Goal: Task Accomplishment & Management: Manage account settings

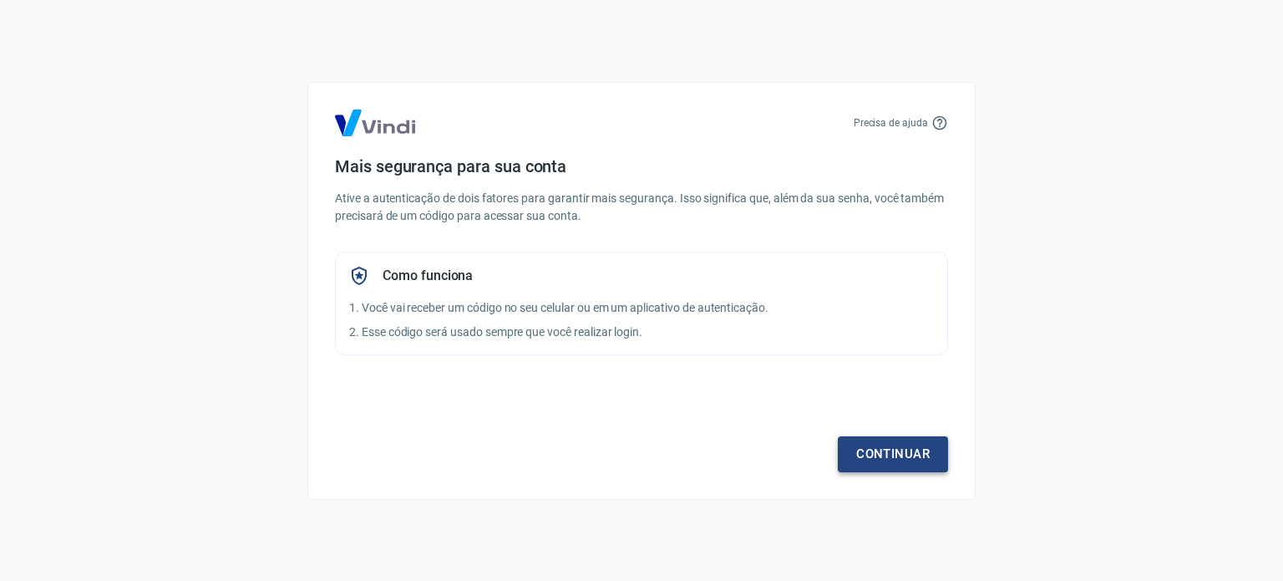
click at [920, 457] on link "Continuar" at bounding box center [893, 453] width 110 height 35
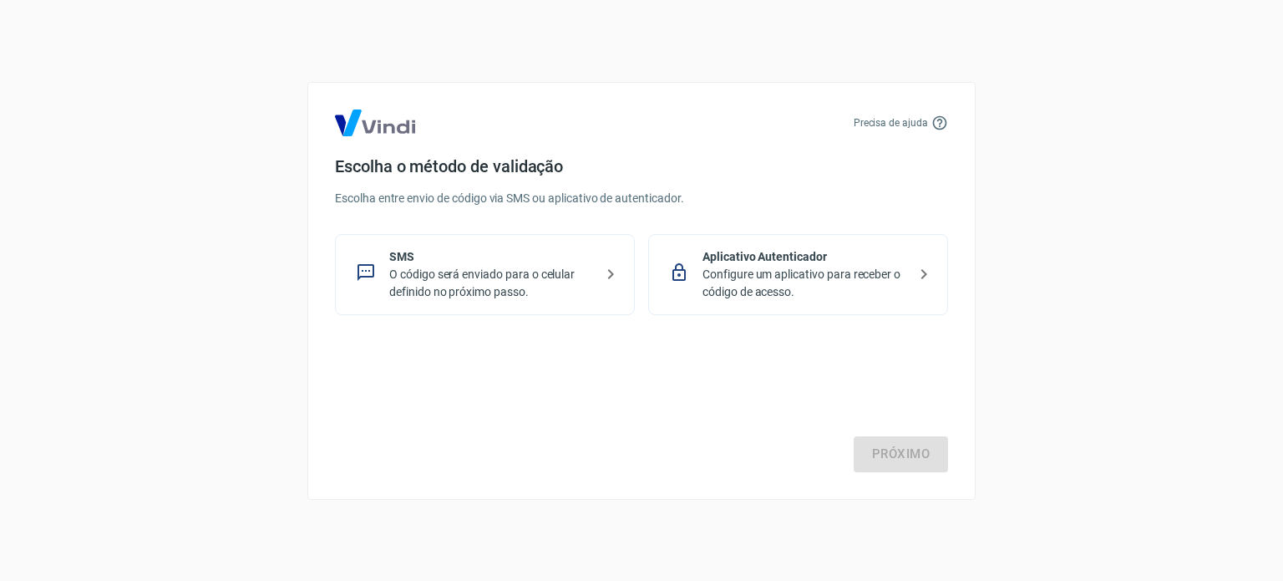
click at [789, 283] on p "Configure um aplicativo para receber o código de acesso." at bounding box center [805, 283] width 205 height 35
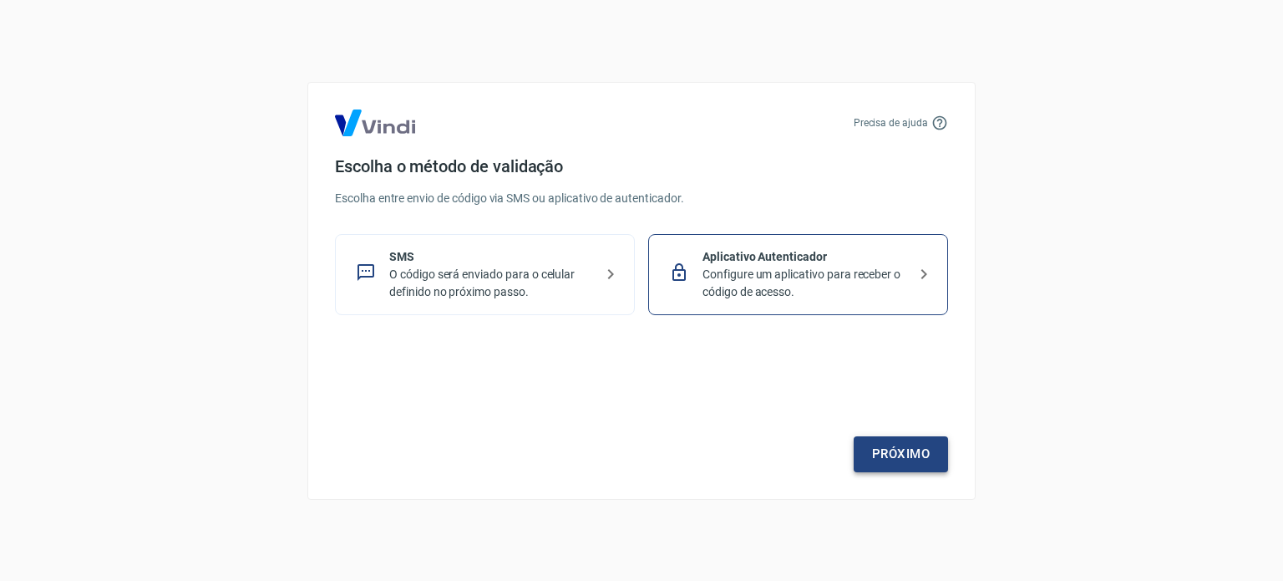
click at [914, 444] on link "Próximo" at bounding box center [901, 453] width 94 height 35
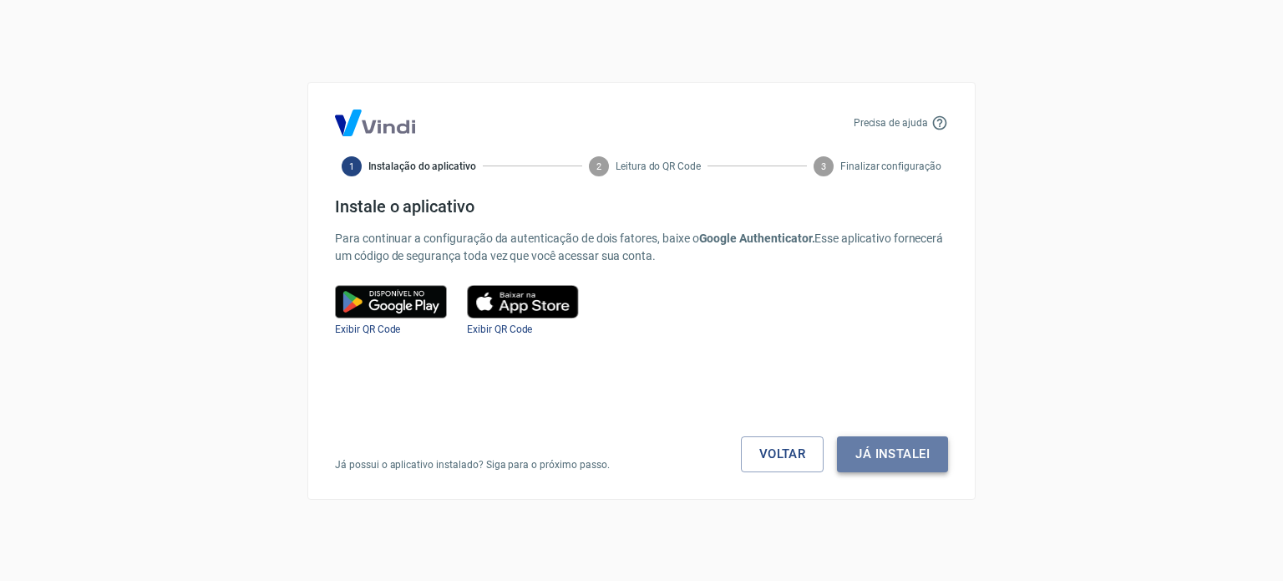
click at [898, 444] on button "Já instalei" at bounding box center [892, 453] width 111 height 35
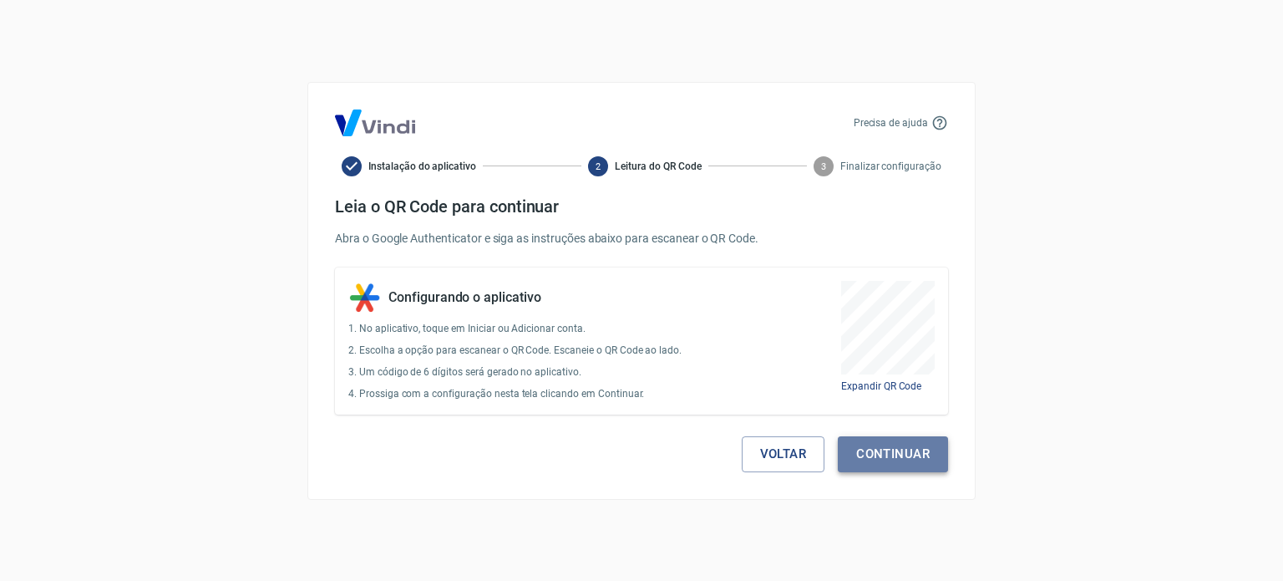
click at [889, 457] on button "Continuar" at bounding box center [893, 453] width 110 height 35
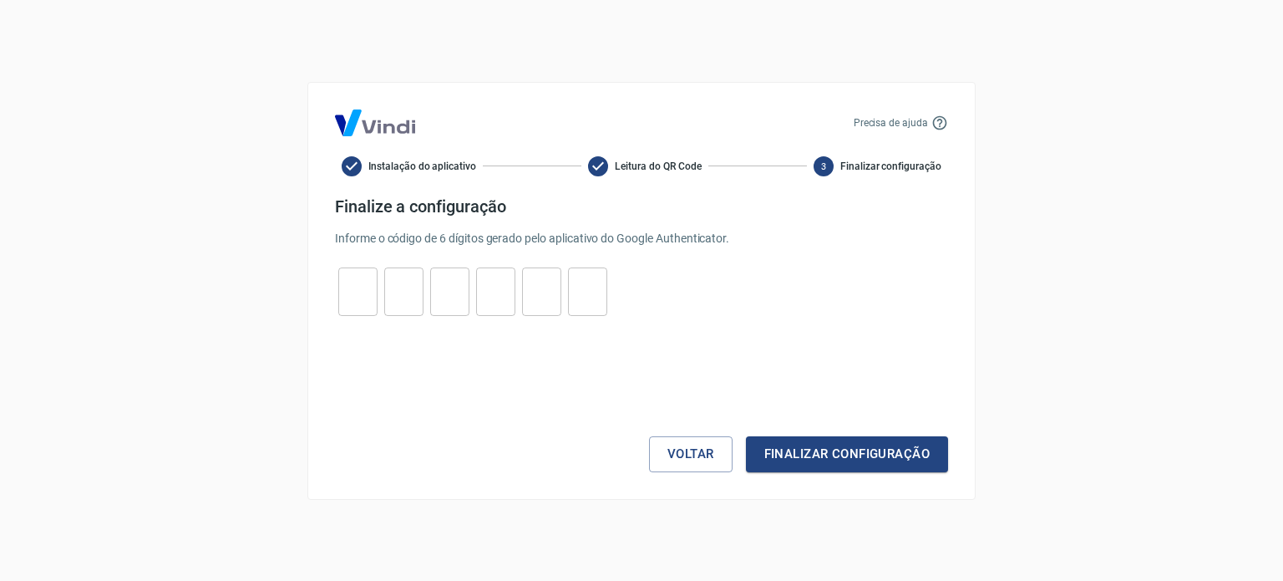
click at [357, 296] on input "tel" at bounding box center [357, 291] width 39 height 36
type input "9"
type input "6"
type input "4"
type input "8"
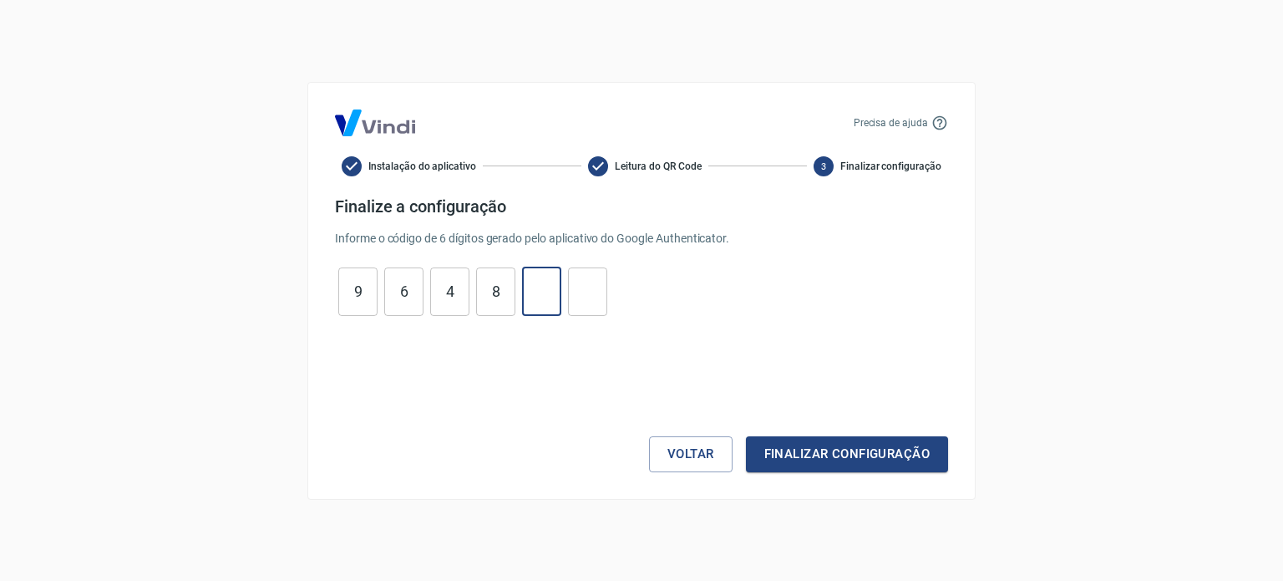
type input "8"
type input "5"
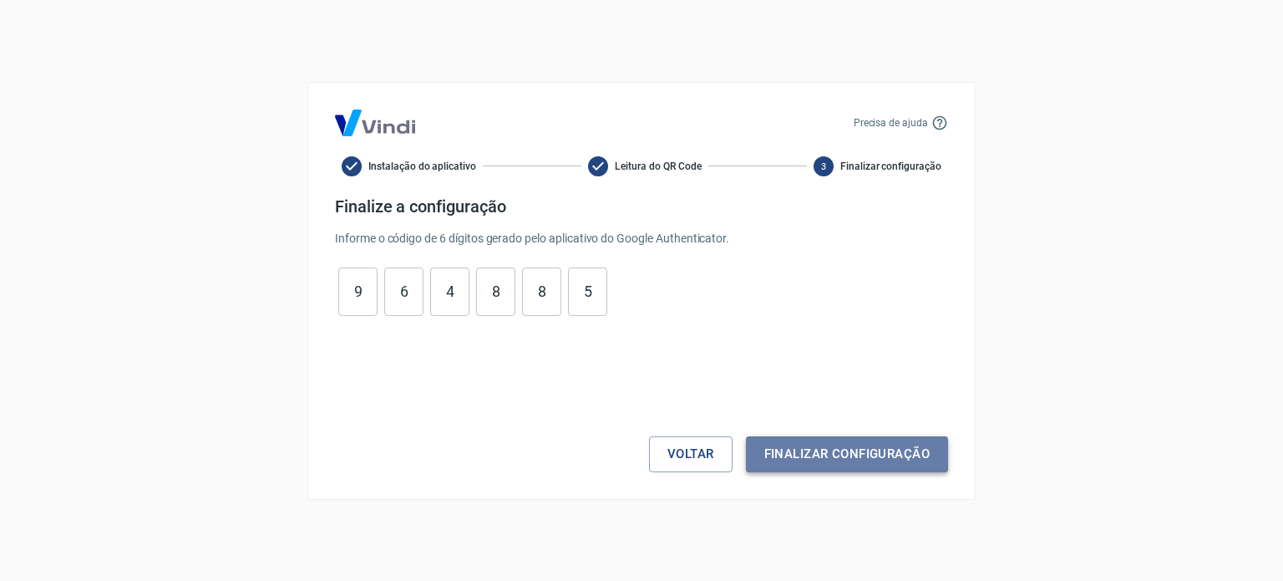
click at [799, 441] on button "Finalizar configuração" at bounding box center [847, 453] width 202 height 35
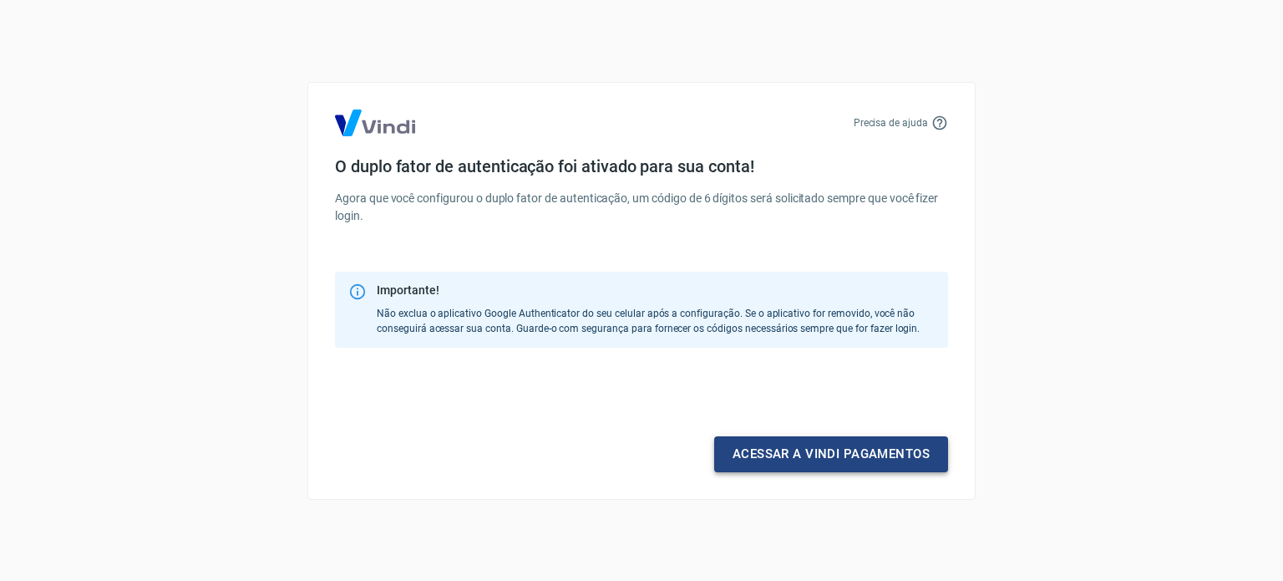
click at [844, 457] on link "Acessar a Vindi pagamentos" at bounding box center [831, 453] width 234 height 35
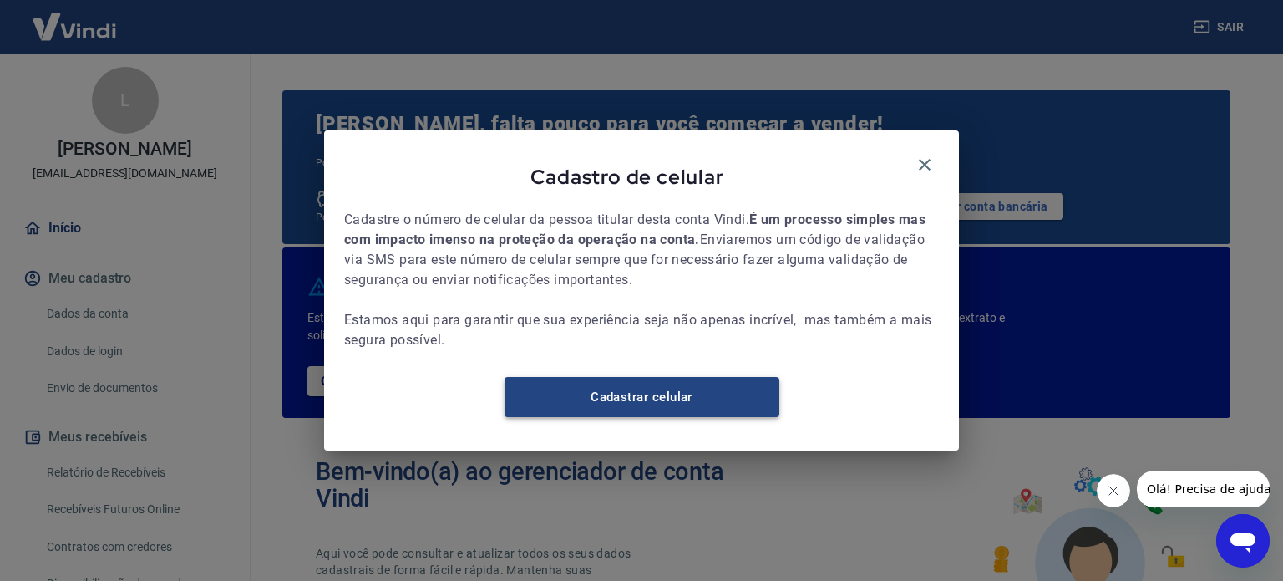
click at [607, 408] on link "Cadastrar celular" at bounding box center [642, 397] width 275 height 40
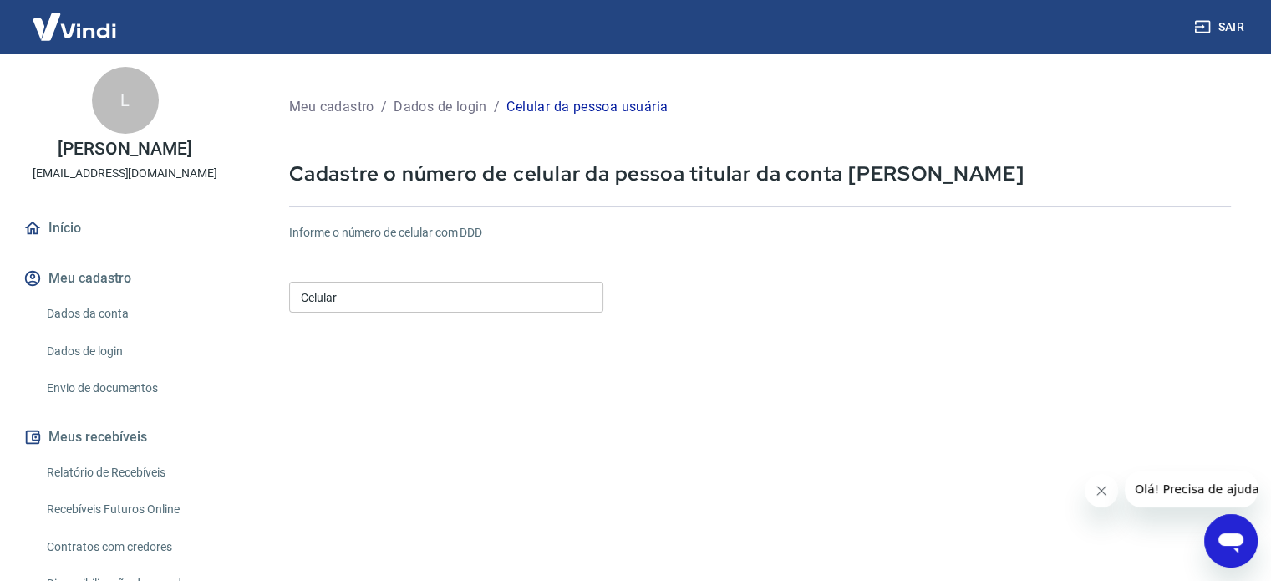
click at [396, 293] on input "Celular" at bounding box center [446, 297] width 314 height 31
type input "[PHONE_NUMBER]"
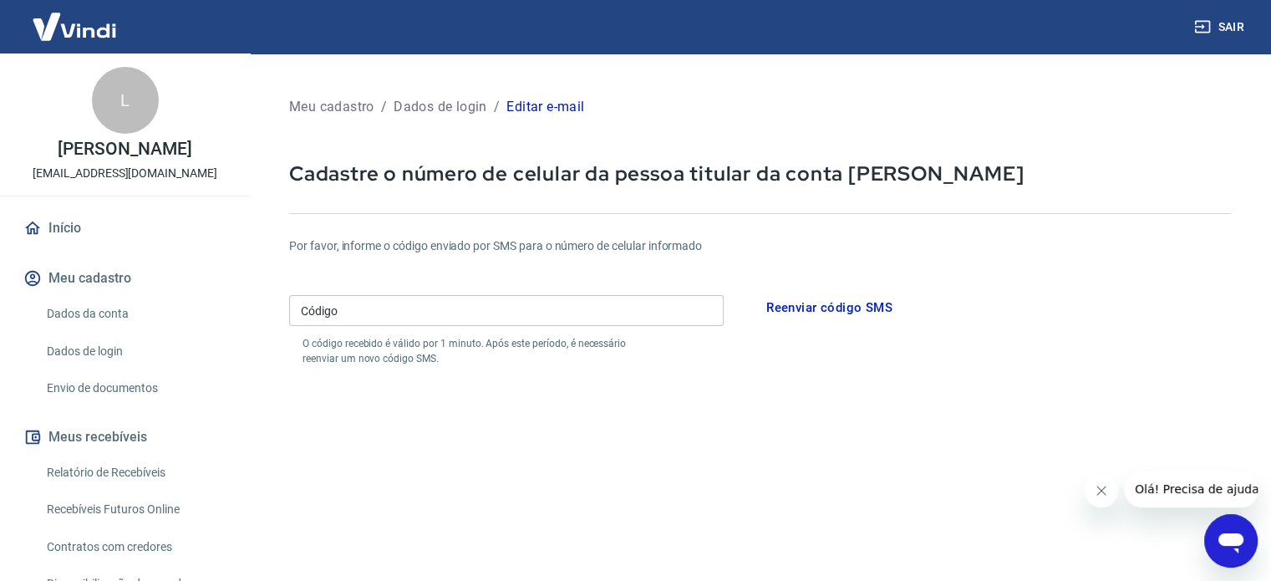
click at [452, 312] on input "Código" at bounding box center [506, 310] width 434 height 31
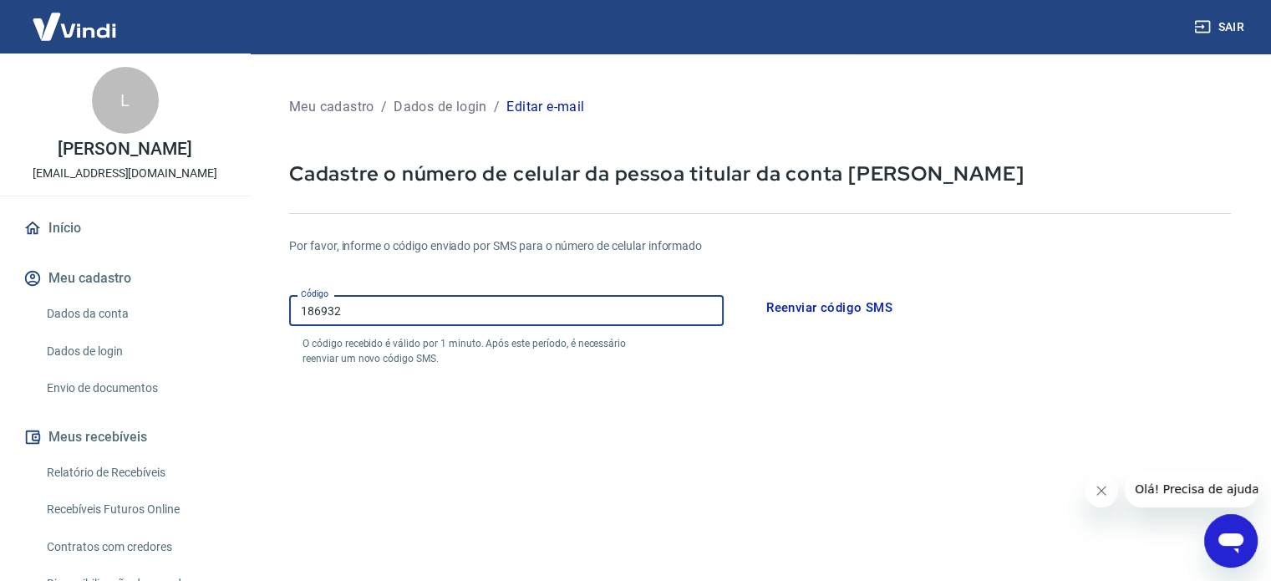
type input "186932"
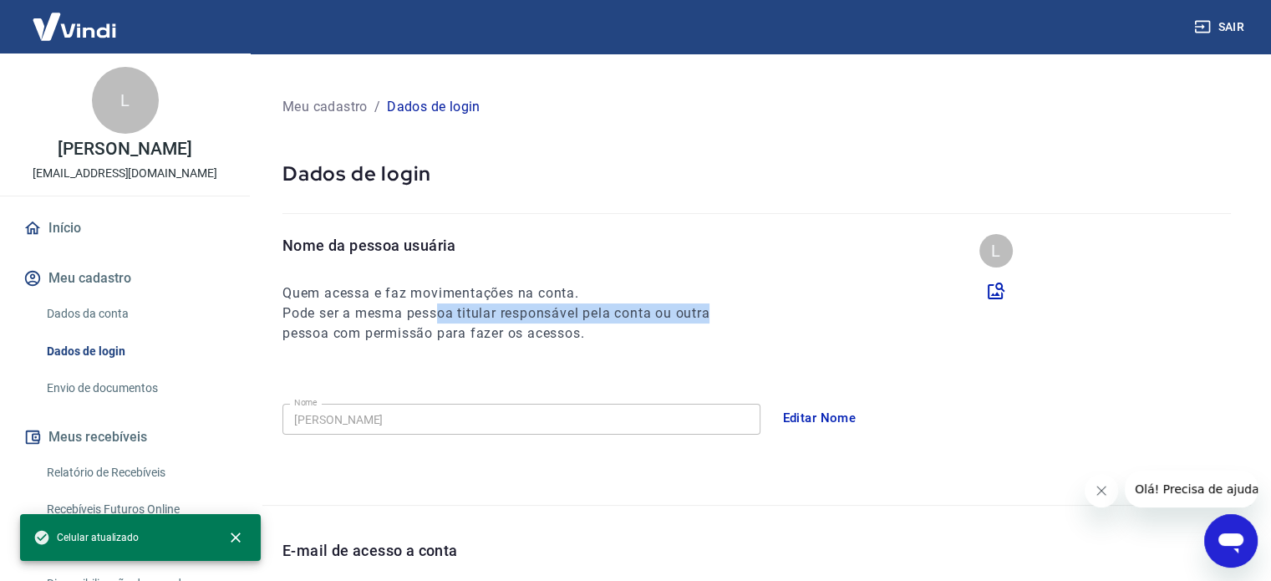
drag, startPoint x: 579, startPoint y: 314, endPoint x: 752, endPoint y: 317, distance: 172.9
click at [752, 317] on div "Nome da pessoa usuária Quem acessa e faz movimentações na conta. Pode ser a mes…" at bounding box center [766, 288] width 968 height 109
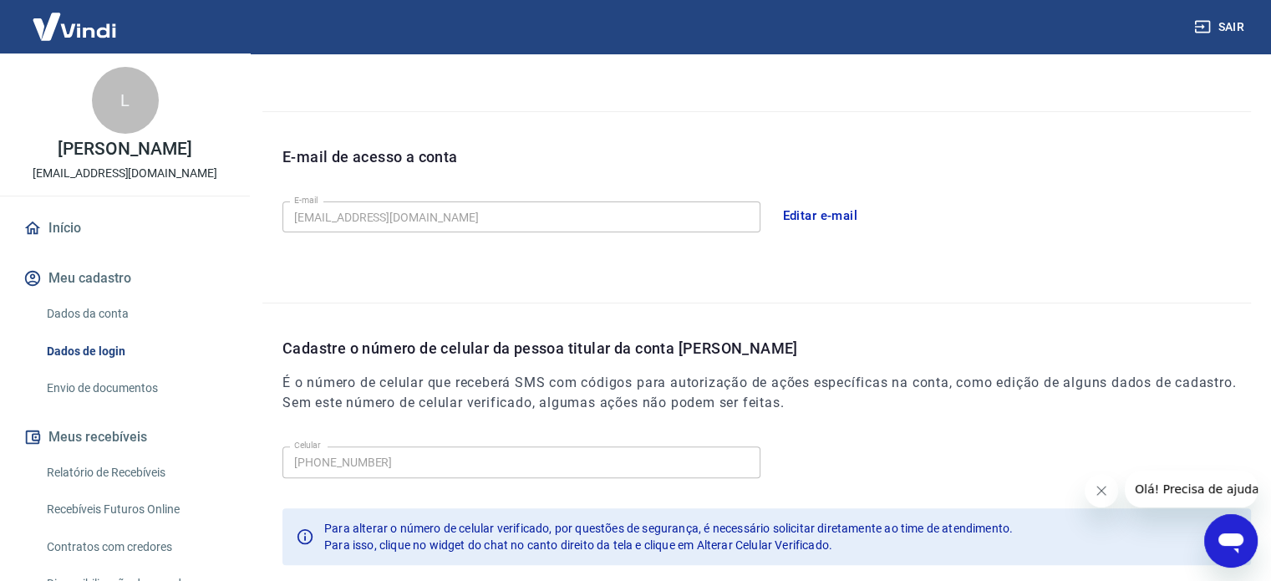
scroll to position [237, 0]
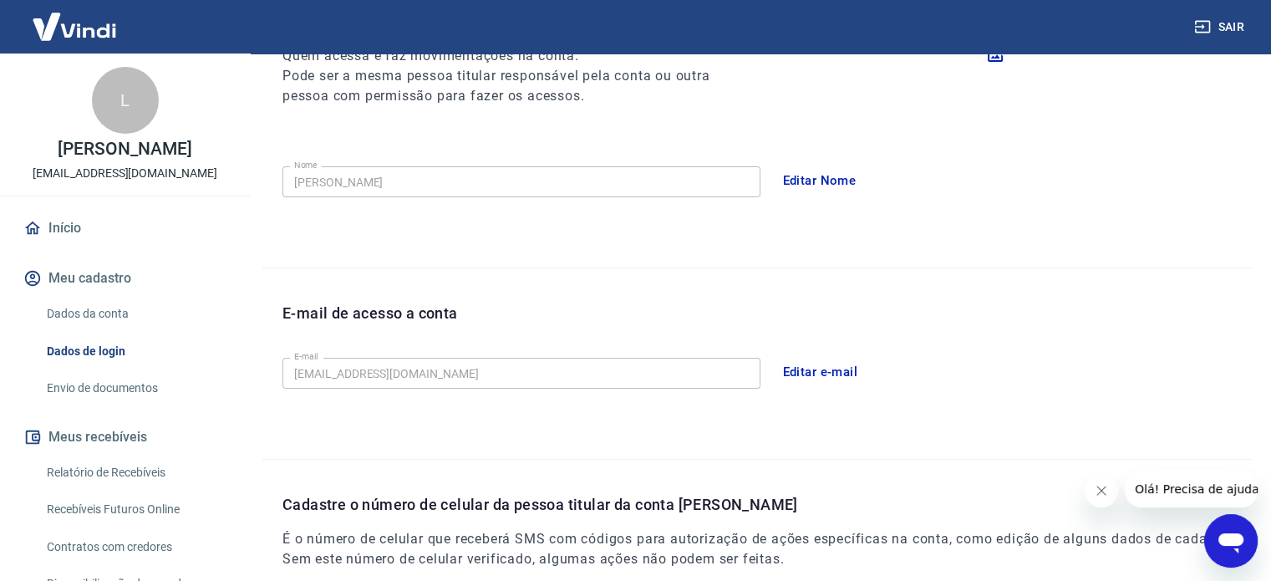
click at [117, 304] on link "Dados da conta" at bounding box center [135, 314] width 190 height 34
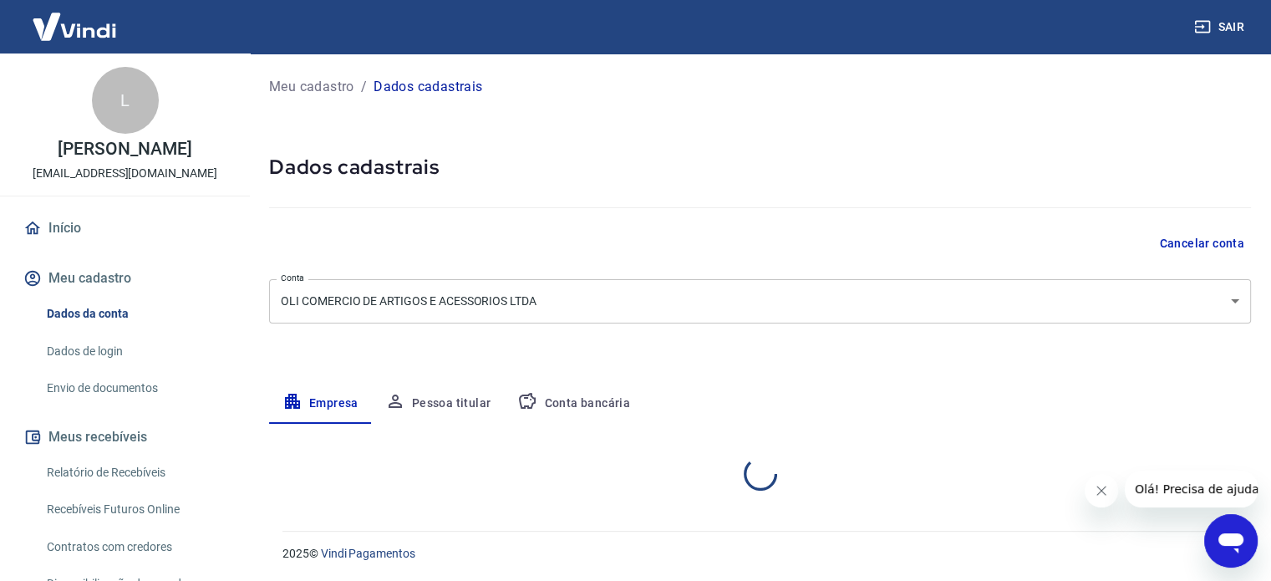
select select "RJ"
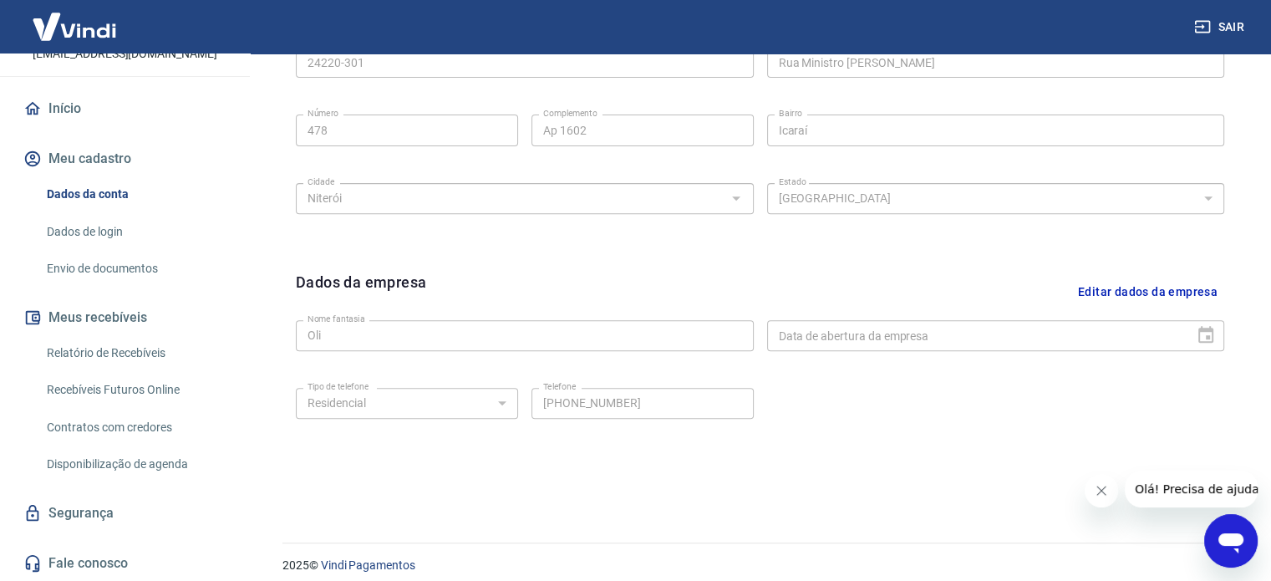
scroll to position [623, 0]
